Goal: Task Accomplishment & Management: Manage account settings

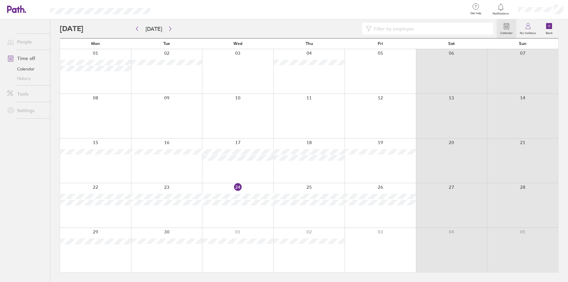
click at [53, 144] on div "Calendar My holidays Book [DATE] [DATE] Mon Tue Wed Thu Fri Sat Sun 01 02 03 04…" at bounding box center [309, 150] width 518 height 263
click at [168, 26] on icon "button" at bounding box center [170, 28] width 4 height 5
click at [182, 25] on div at bounding box center [278, 29] width 437 height 12
click at [179, 26] on div at bounding box center [278, 29] width 437 height 12
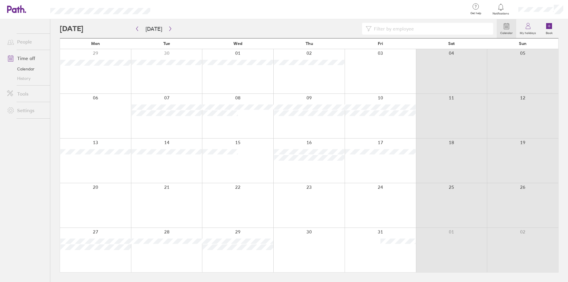
click at [179, 26] on div at bounding box center [278, 29] width 437 height 12
click at [175, 26] on div at bounding box center [278, 29] width 437 height 12
click at [168, 26] on button "button" at bounding box center [170, 29] width 7 height 10
click at [170, 27] on icon "button" at bounding box center [170, 28] width 4 height 5
click at [135, 30] on icon "button" at bounding box center [137, 28] width 4 height 5
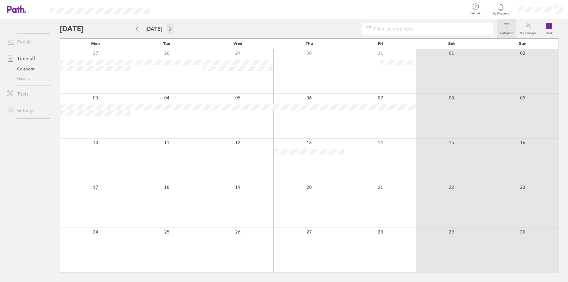
click at [168, 26] on button "button" at bounding box center [170, 29] width 7 height 10
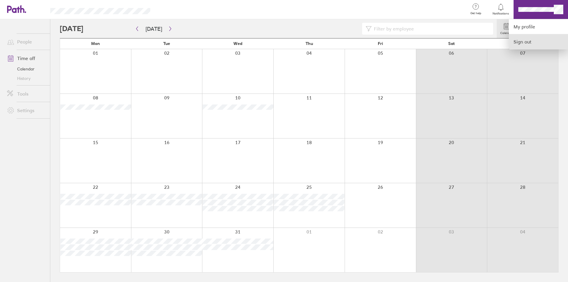
click at [524, 46] on link "Sign out" at bounding box center [538, 41] width 59 height 15
